Goal: Task Accomplishment & Management: Manage account settings

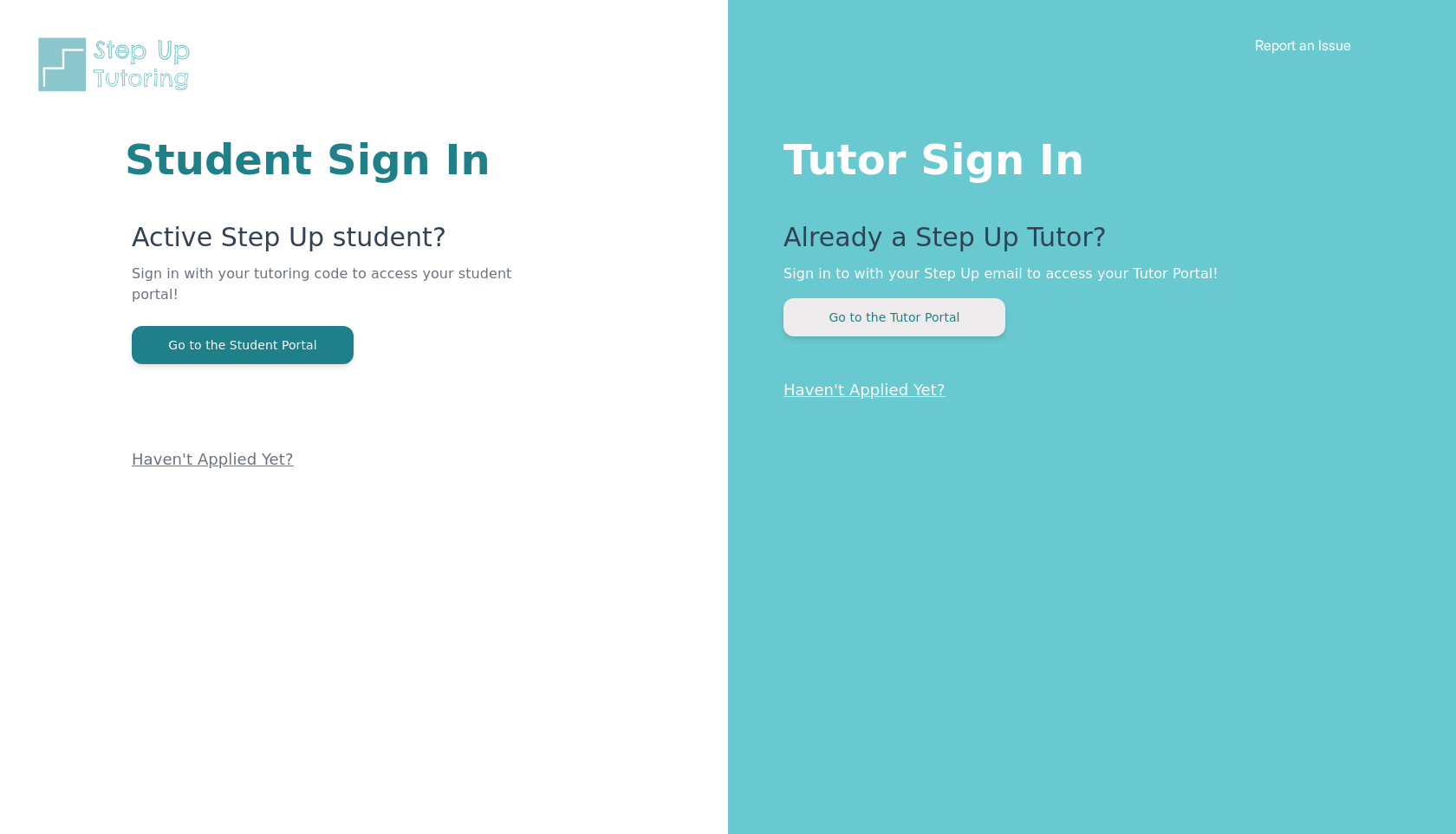
click at [848, 328] on button "Go to the Tutor Portal" at bounding box center [894, 317] width 222 height 38
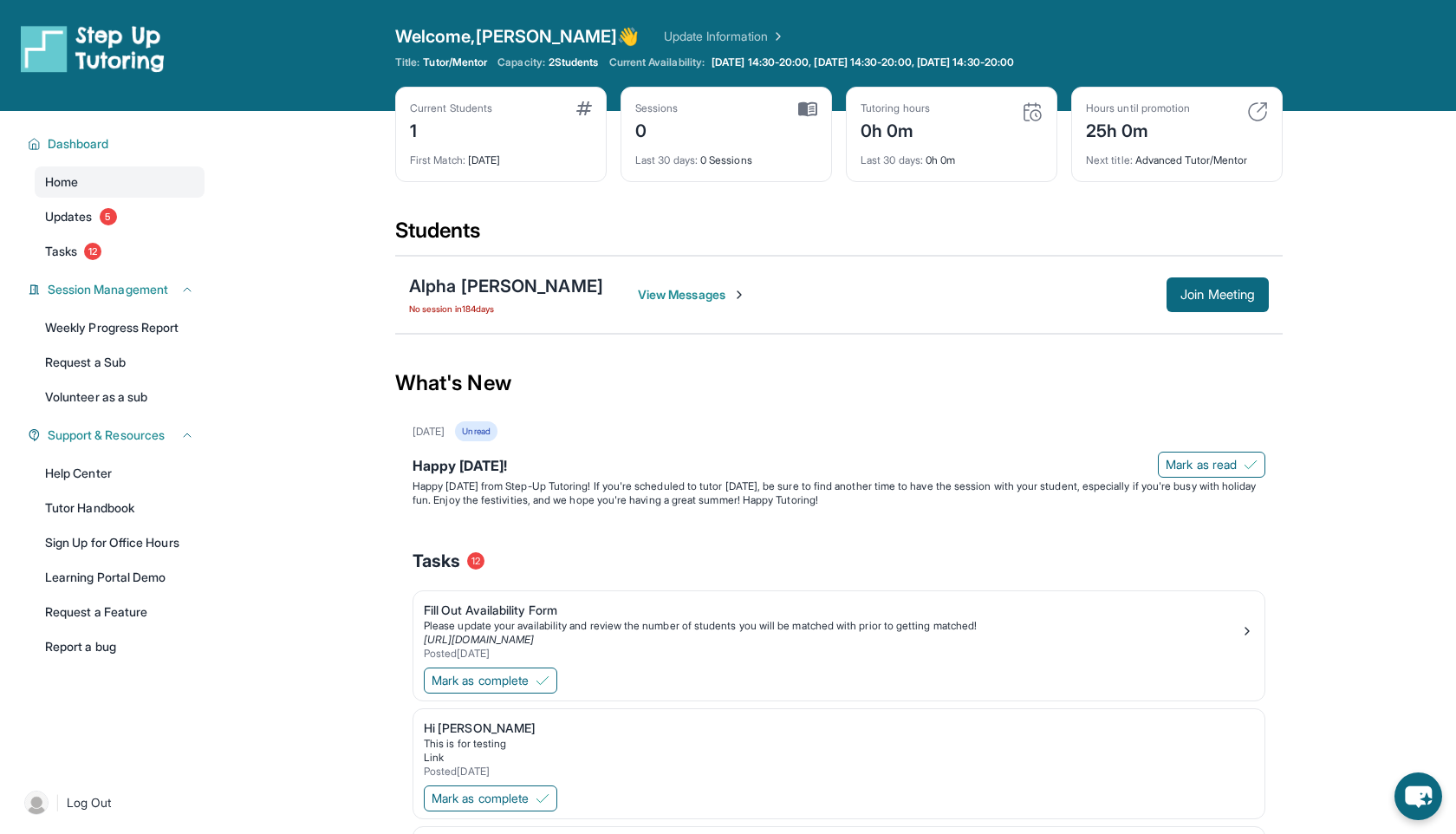
click at [689, 42] on link "Update Information" at bounding box center [725, 37] width 121 height 17
click at [665, 39] on link "Update Information" at bounding box center [725, 37] width 121 height 17
click at [868, 62] on span "Monday 14:30-20:00, Tuesday 14:30-20:00, Friday 14:30-20:00" at bounding box center [863, 63] width 303 height 13
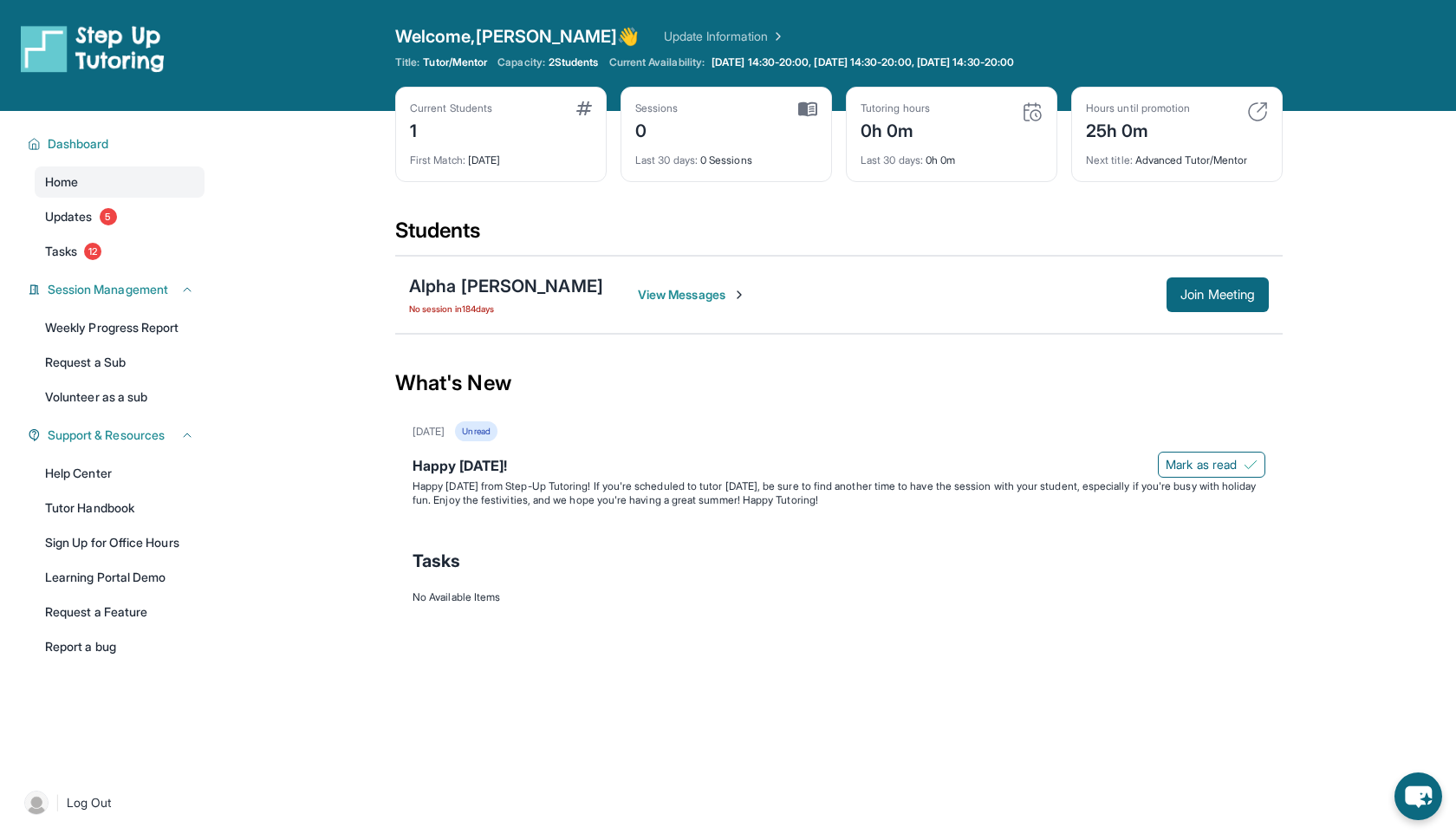
click at [668, 33] on link "Update Information" at bounding box center [725, 37] width 121 height 17
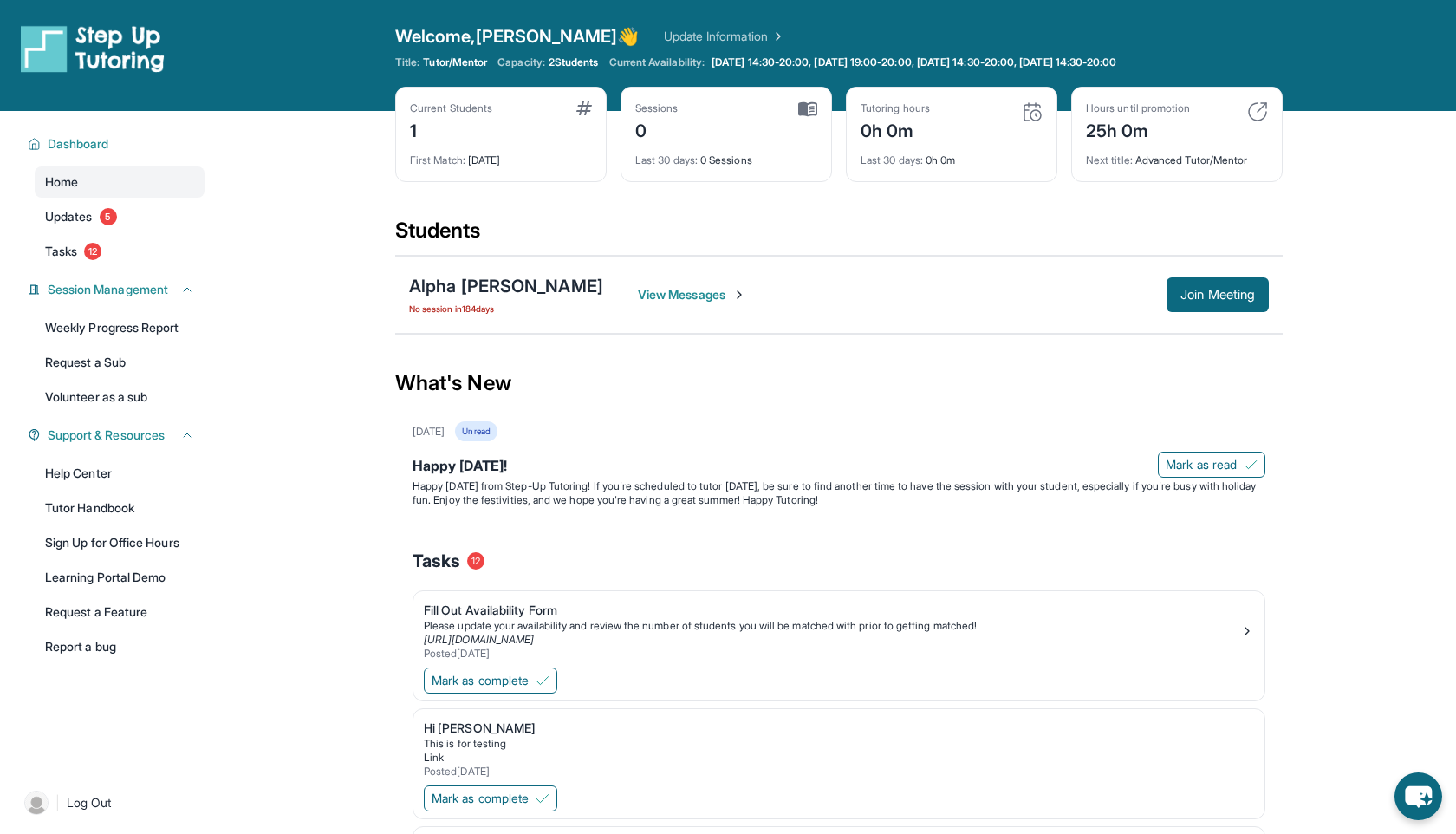
click at [673, 39] on link "Update Information" at bounding box center [725, 37] width 121 height 17
click at [665, 40] on link "Update Information" at bounding box center [725, 37] width 121 height 17
